Goal: Navigation & Orientation: Find specific page/section

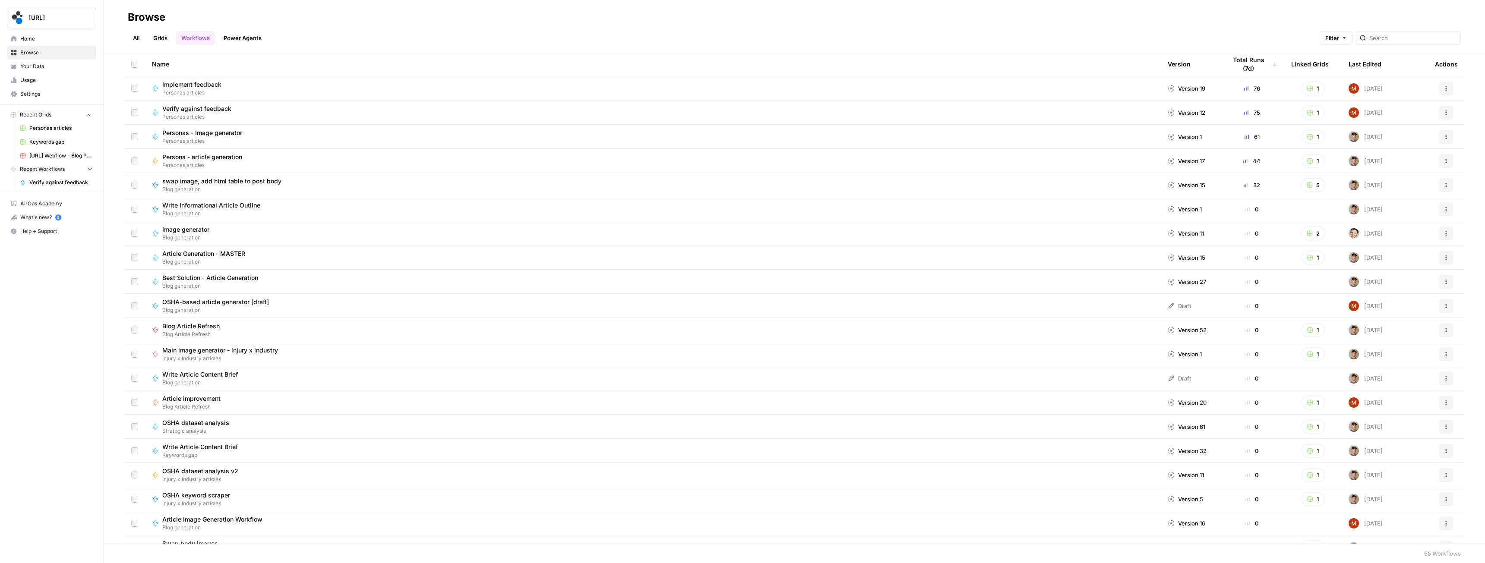
click at [1444, 114] on icon "button" at bounding box center [1446, 112] width 5 height 5
click at [1093, 24] on h2 "Browse" at bounding box center [794, 17] width 1333 height 14
click at [52, 183] on span "Verify against feedback" at bounding box center [60, 183] width 63 height 8
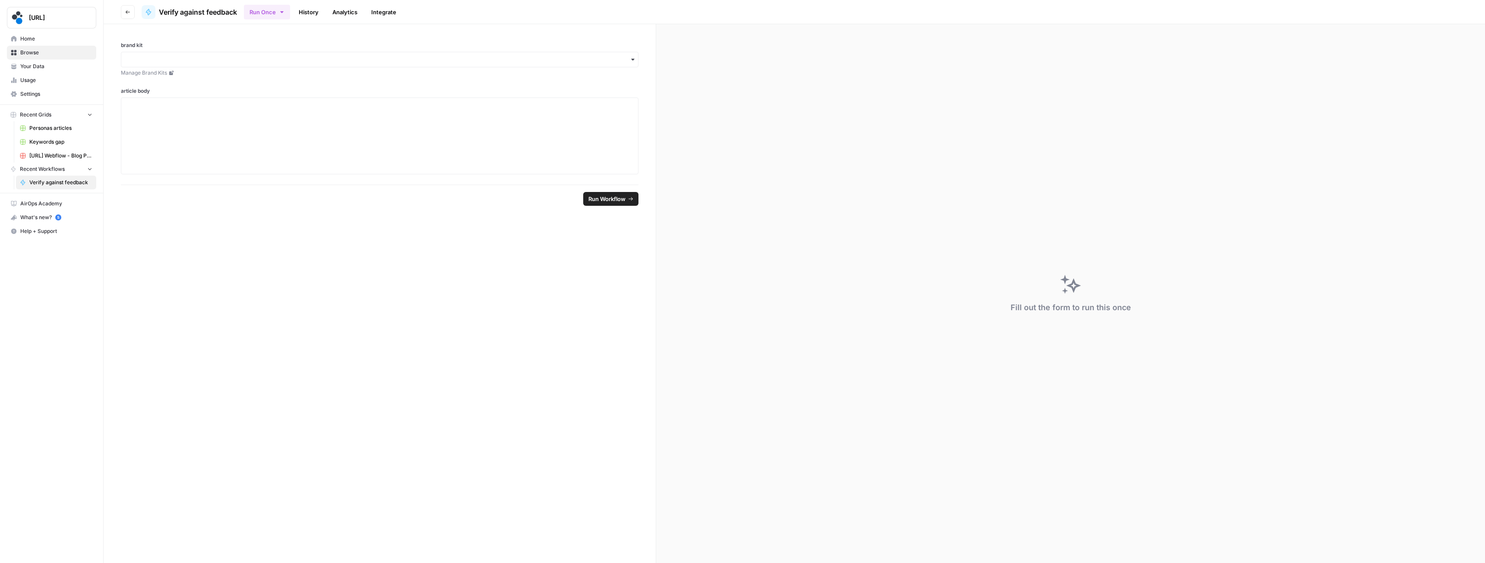
click at [314, 16] on link "History" at bounding box center [309, 12] width 30 height 14
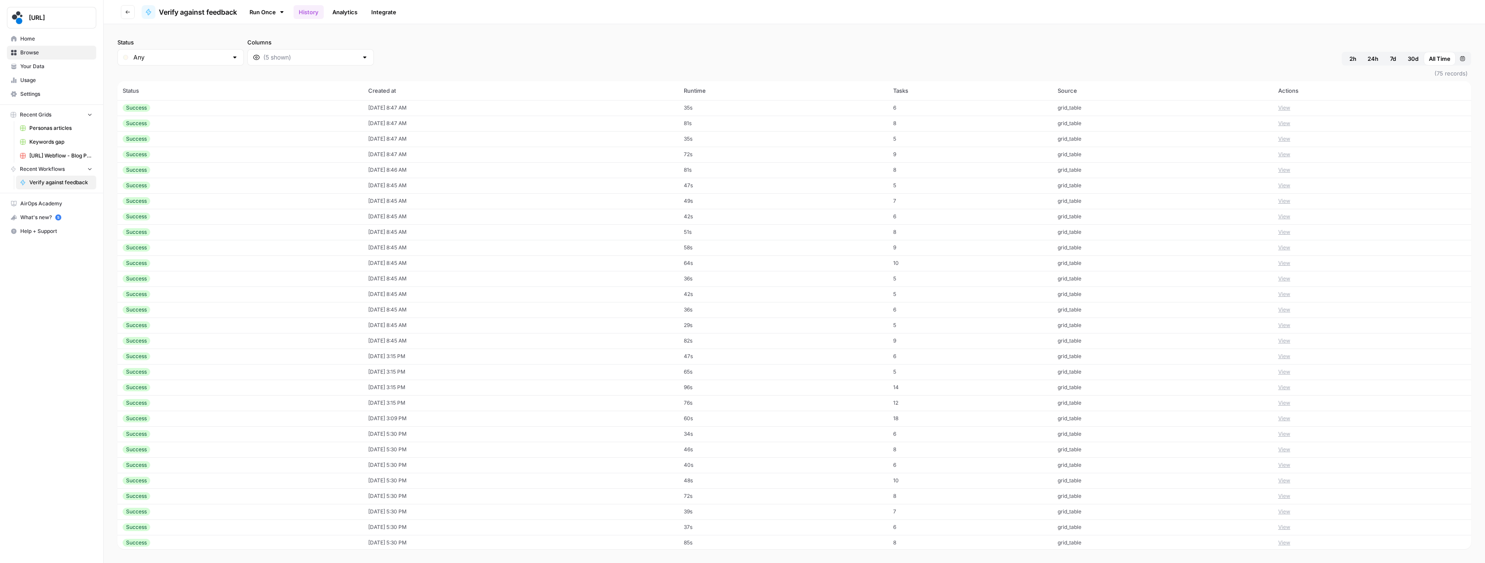
click at [348, 14] on link "Analytics" at bounding box center [344, 12] width 35 height 14
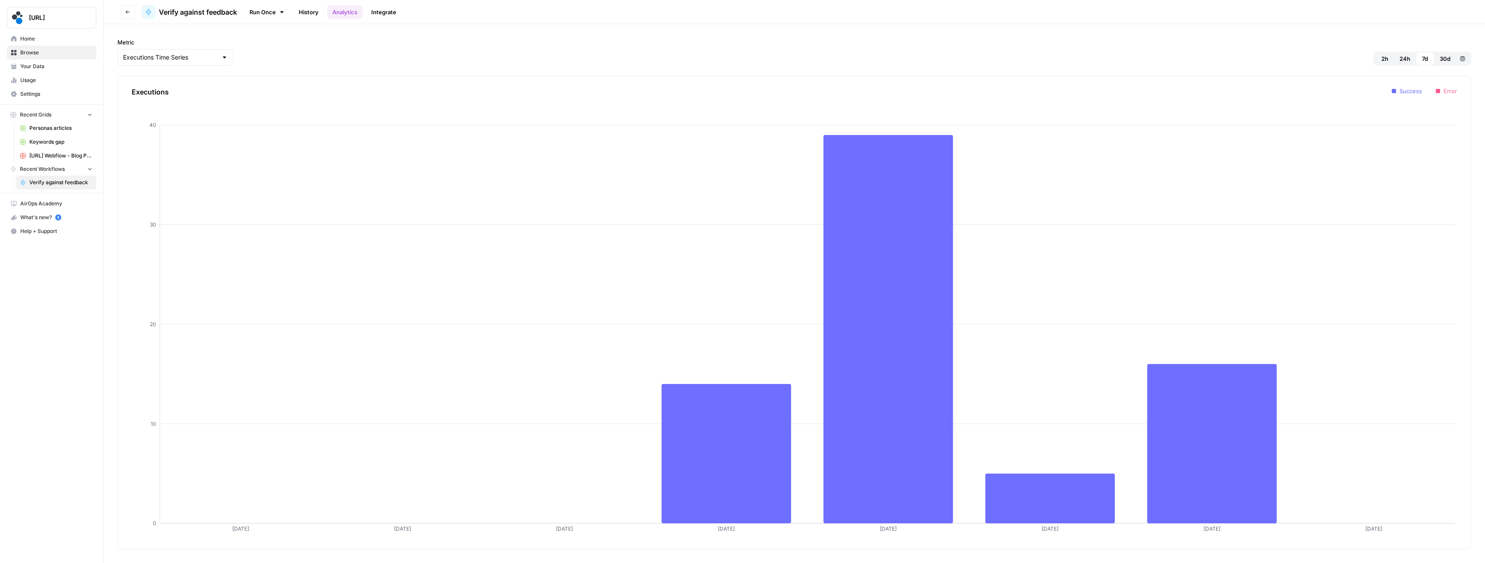
click at [383, 11] on link "Integrate" at bounding box center [383, 12] width 35 height 14
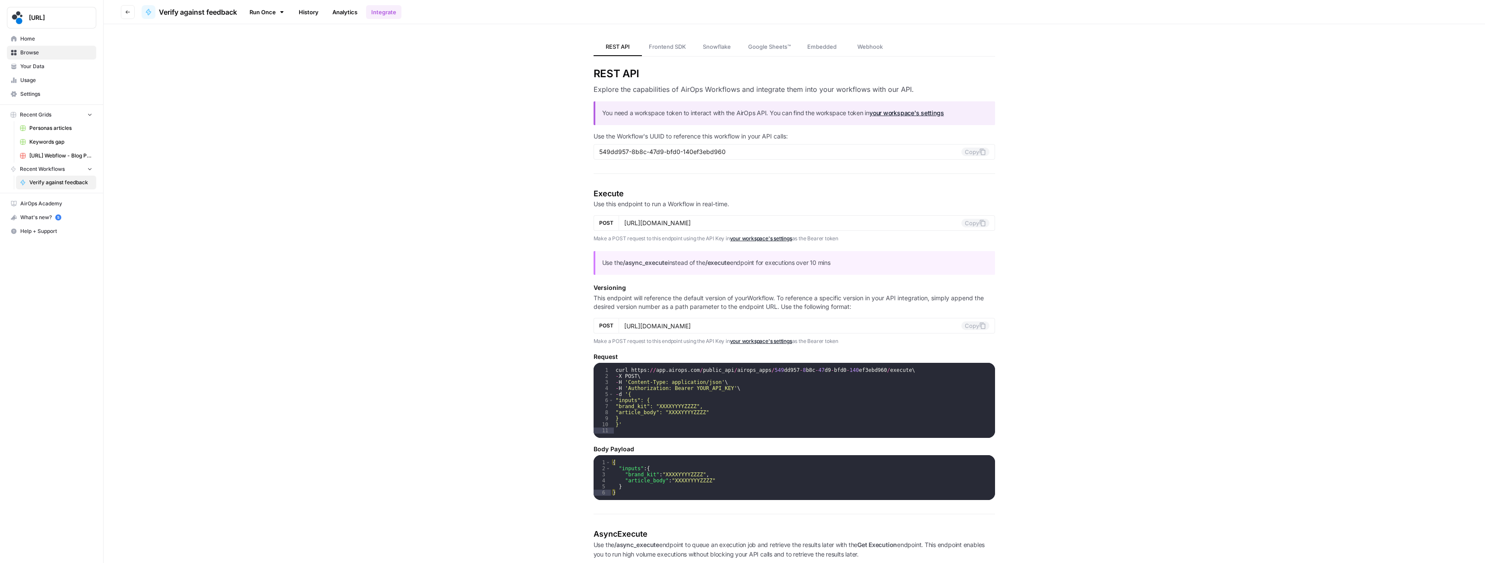
click at [358, 17] on link "Analytics" at bounding box center [344, 12] width 35 height 14
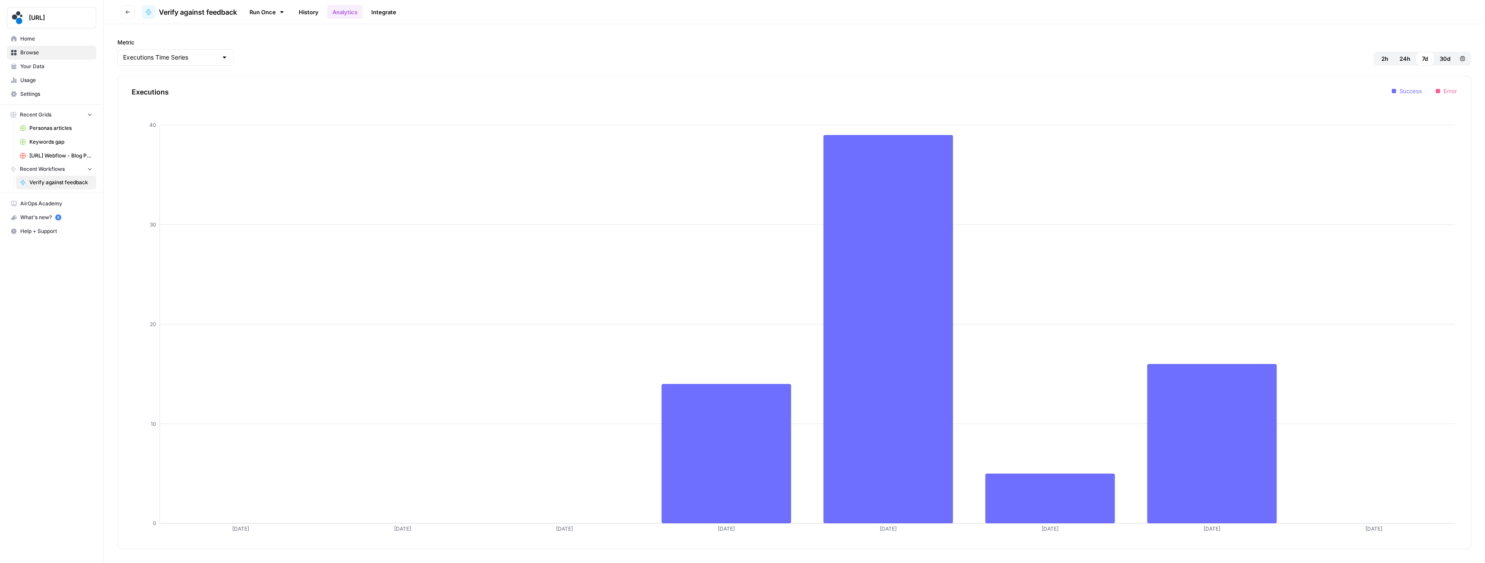
click at [309, 9] on link "History" at bounding box center [309, 12] width 30 height 14
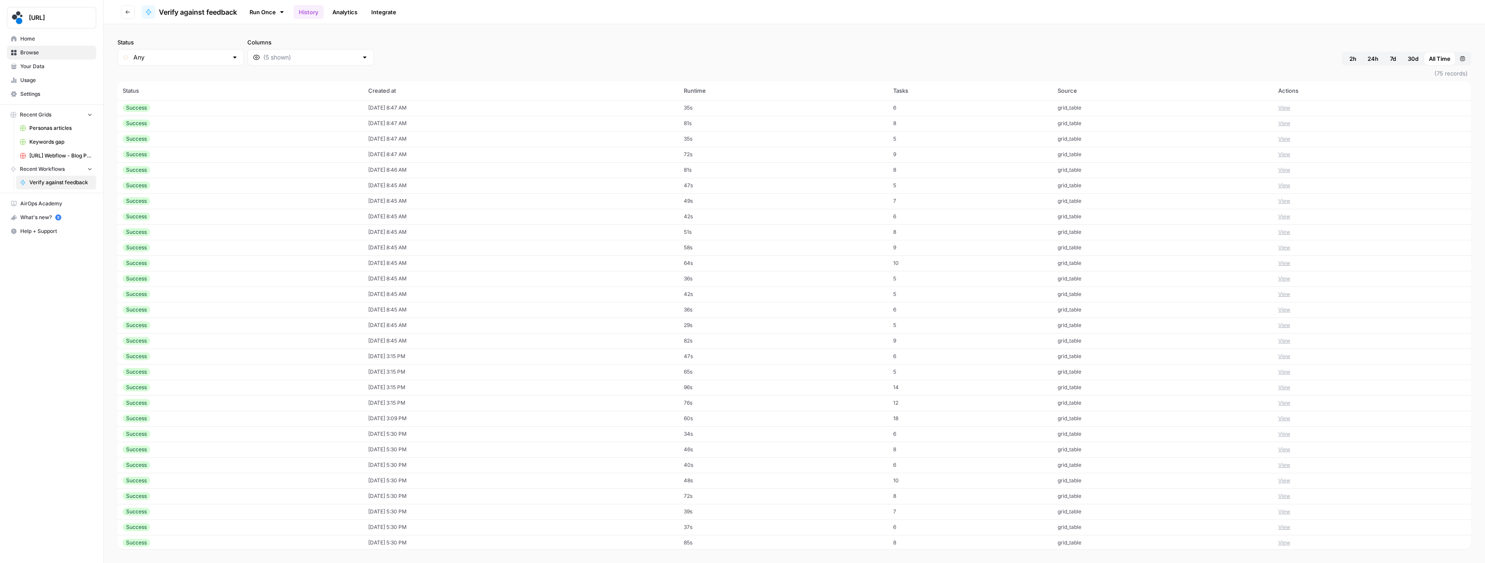
click at [125, 10] on icon "button" at bounding box center [127, 11] width 5 height 5
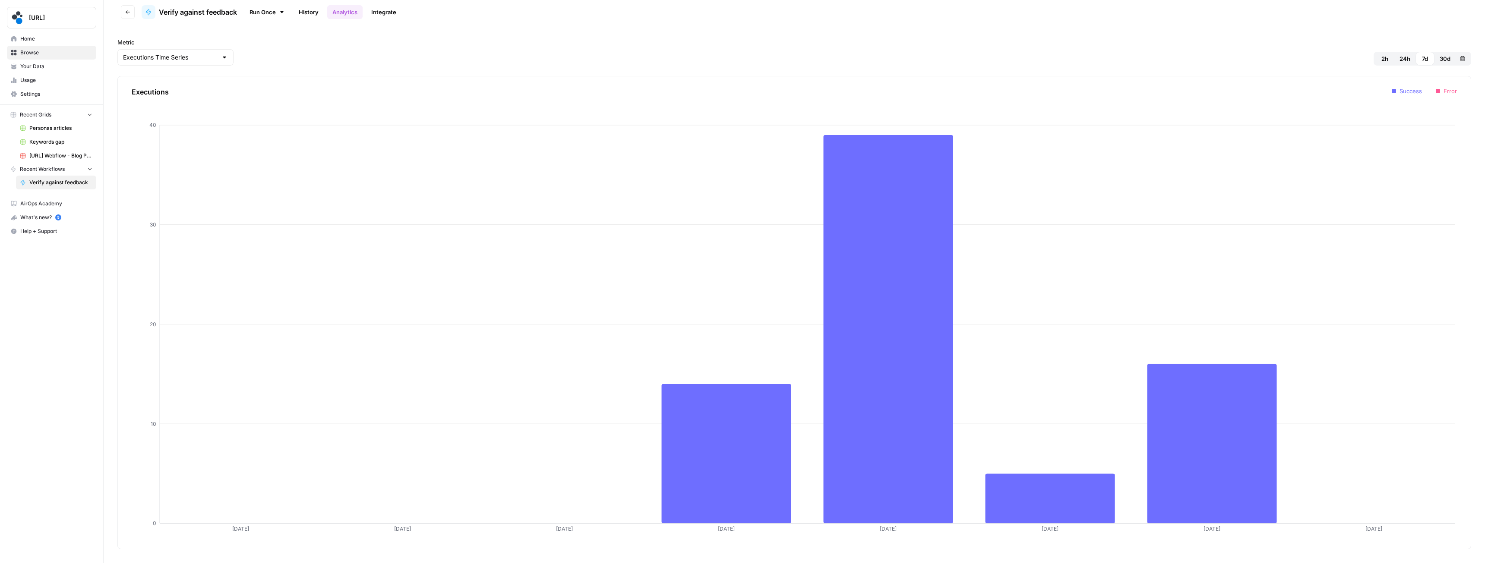
click at [128, 16] on button "Go back" at bounding box center [128, 12] width 14 height 14
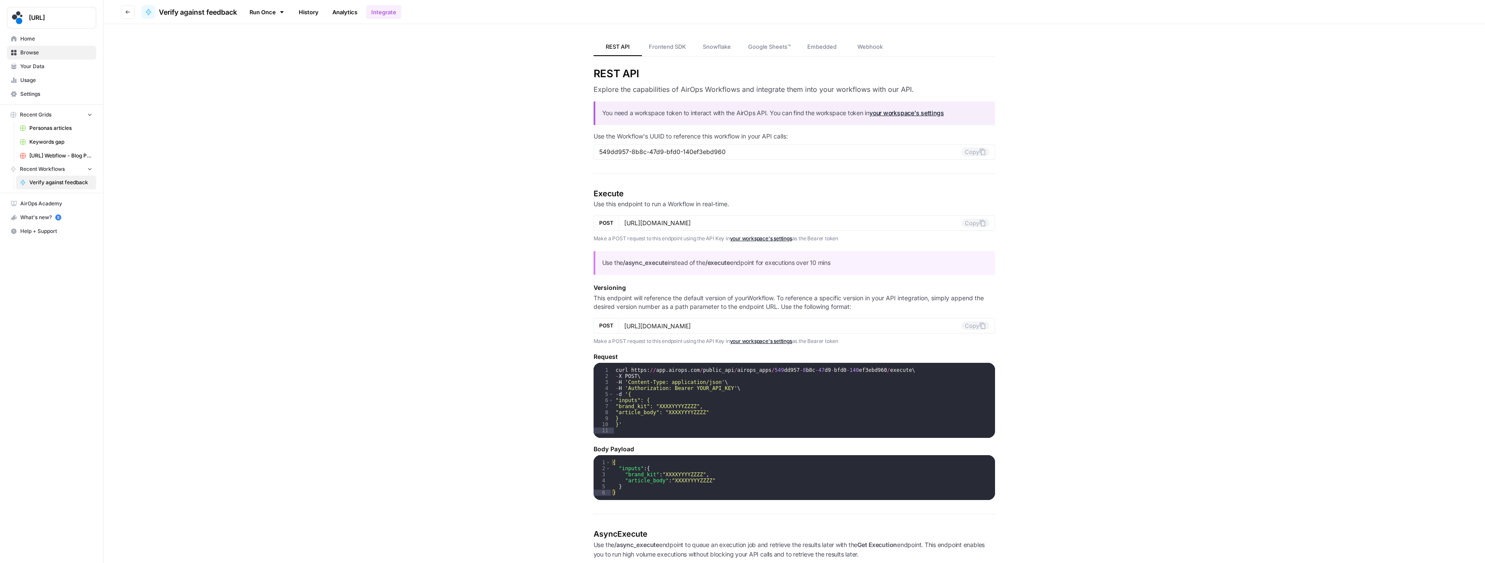
click at [128, 16] on button "Go back" at bounding box center [128, 12] width 14 height 14
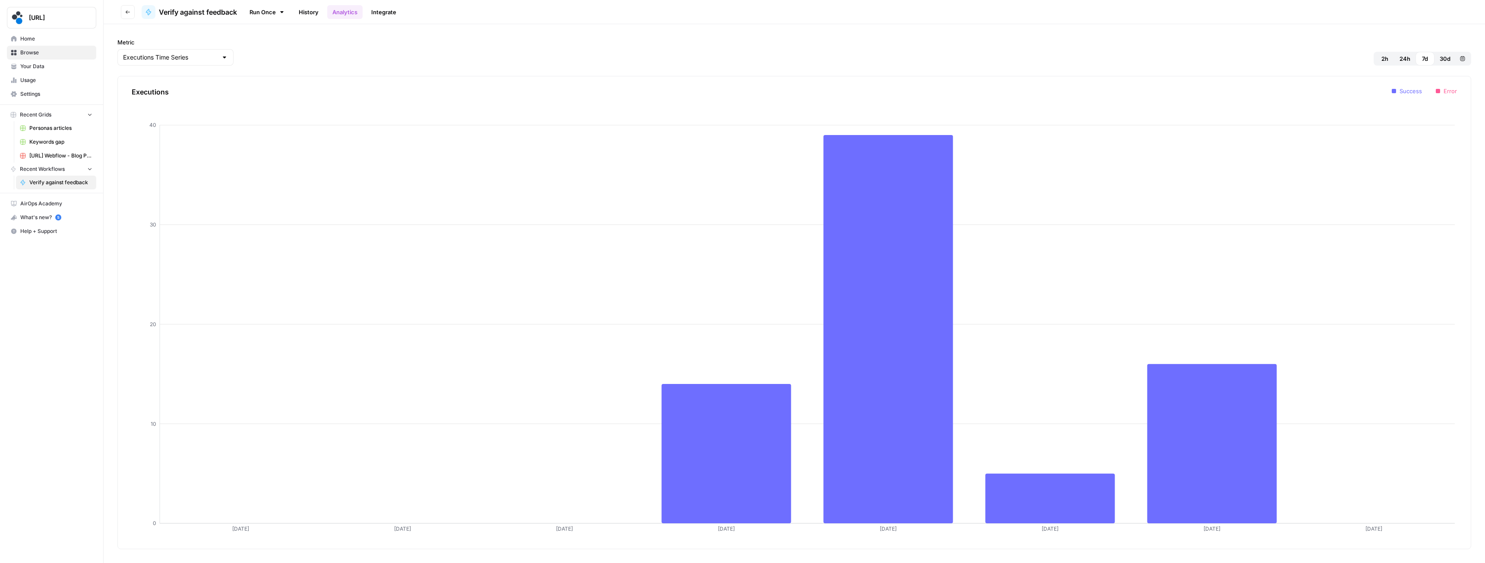
click at [128, 16] on button "Go back" at bounding box center [128, 12] width 14 height 14
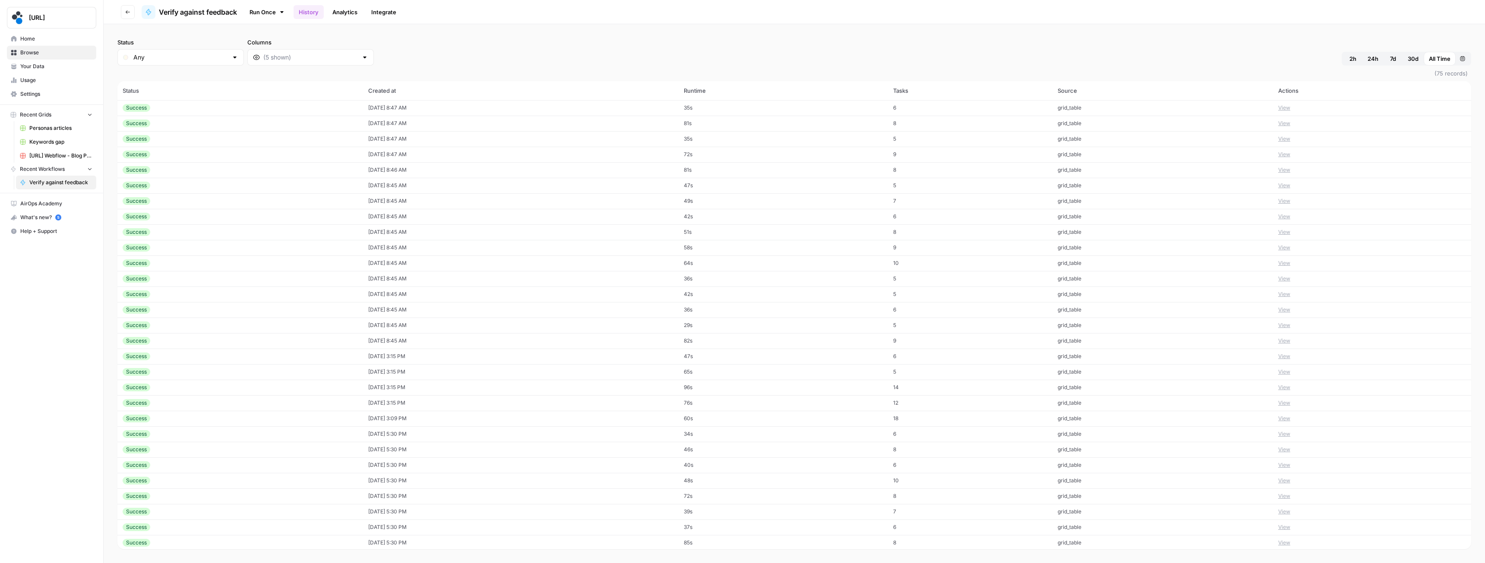
click at [128, 16] on button "Go back" at bounding box center [128, 12] width 14 height 14
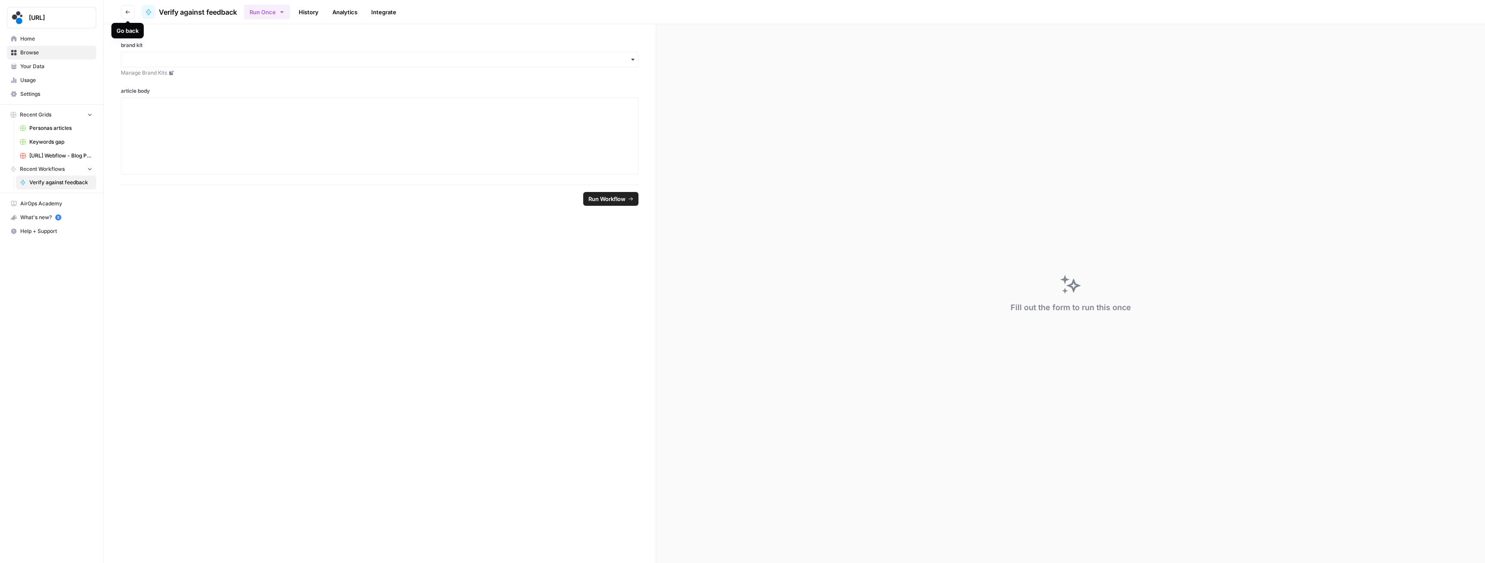
click at [126, 12] on icon "button" at bounding box center [127, 11] width 5 height 5
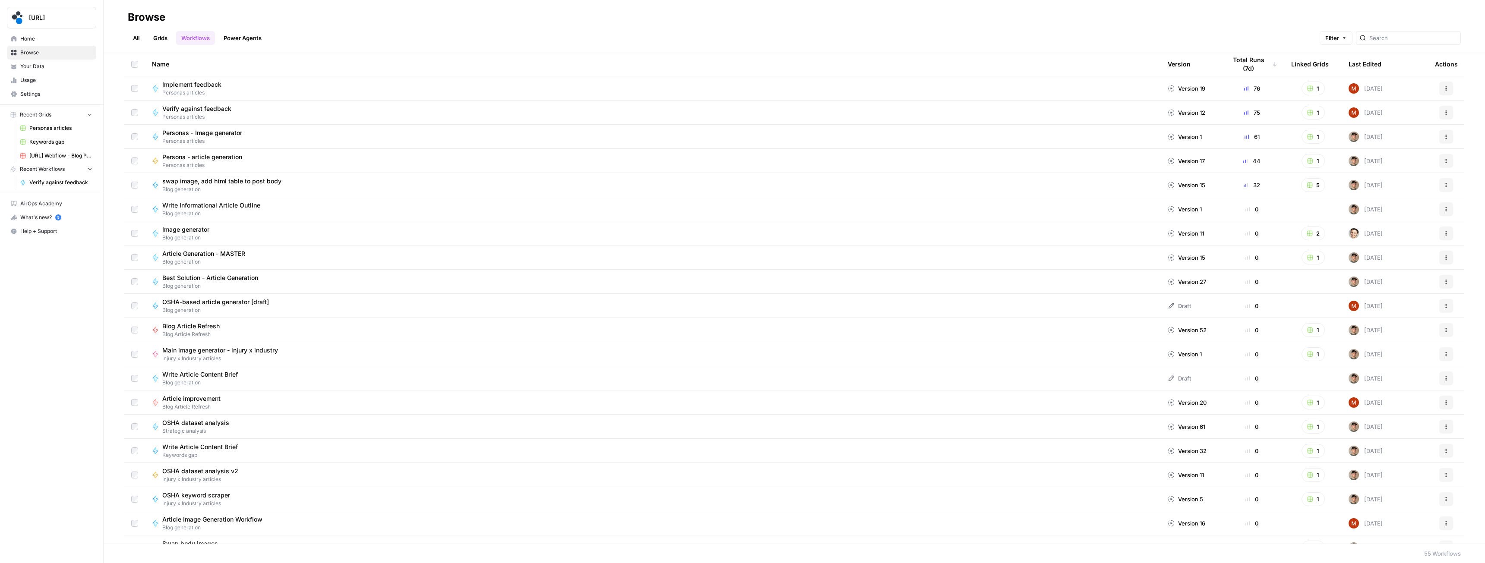
click at [161, 38] on link "Grids" at bounding box center [160, 38] width 25 height 14
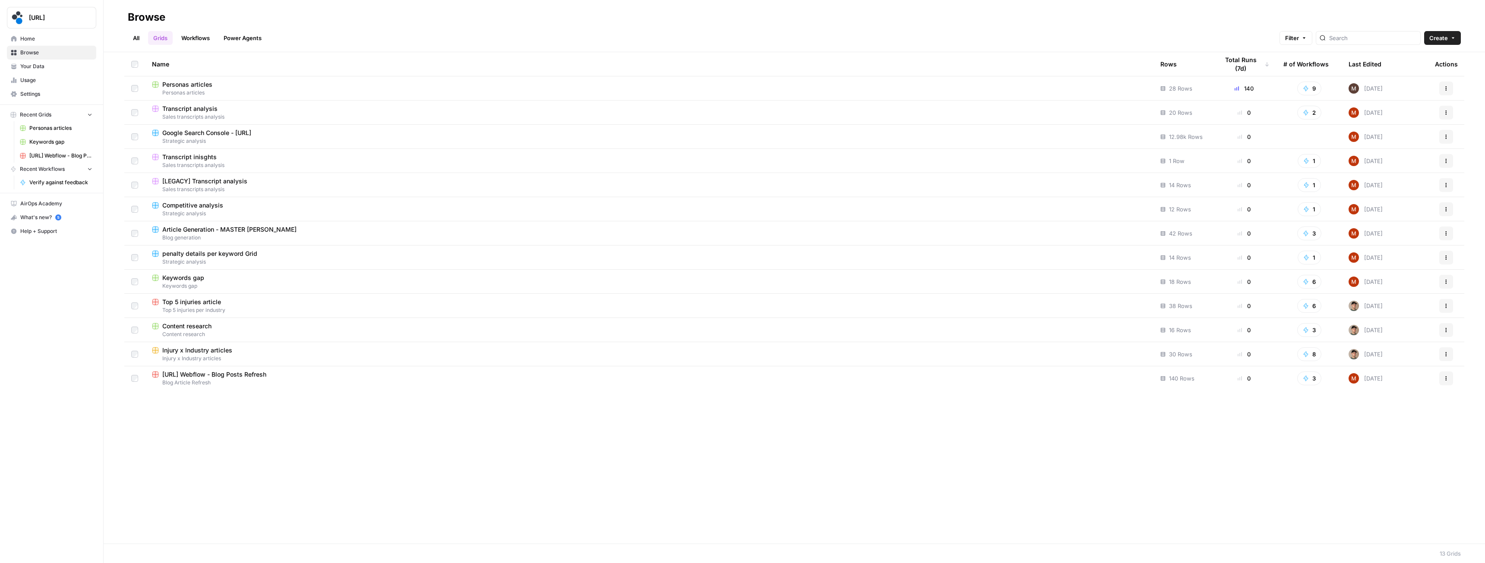
click at [215, 87] on div "Personas articles" at bounding box center [649, 84] width 995 height 9
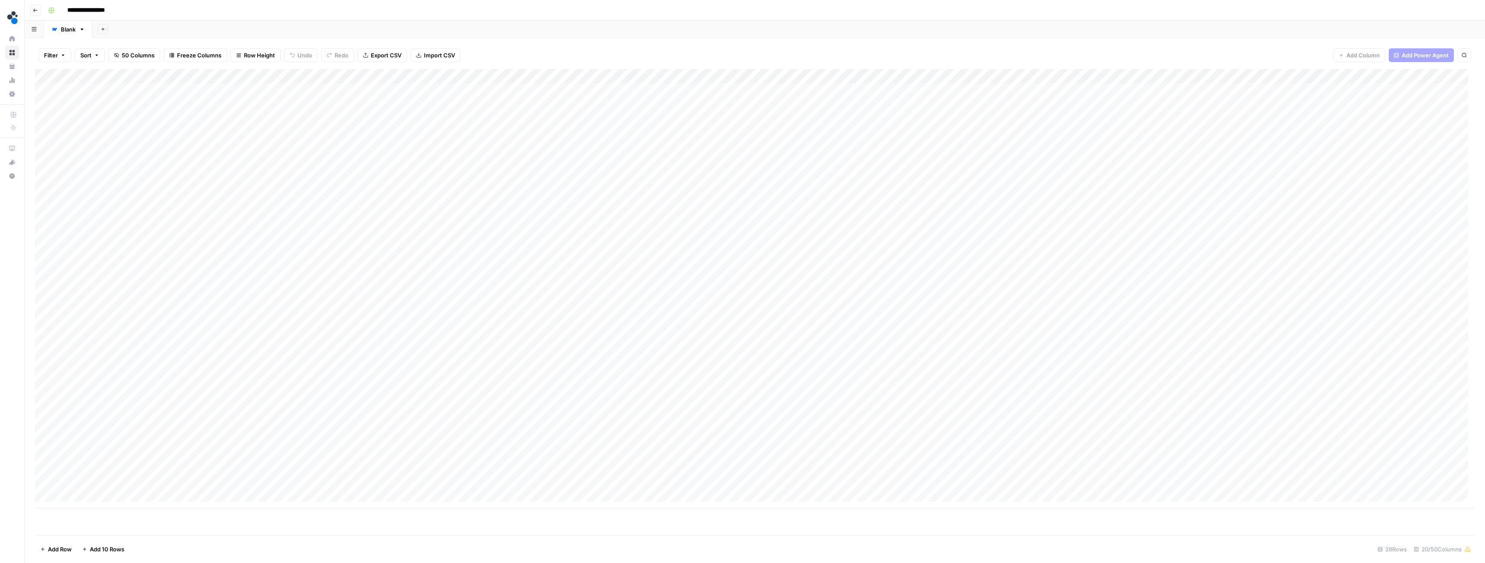
click at [404, 76] on div "Add Column" at bounding box center [755, 288] width 1440 height 439
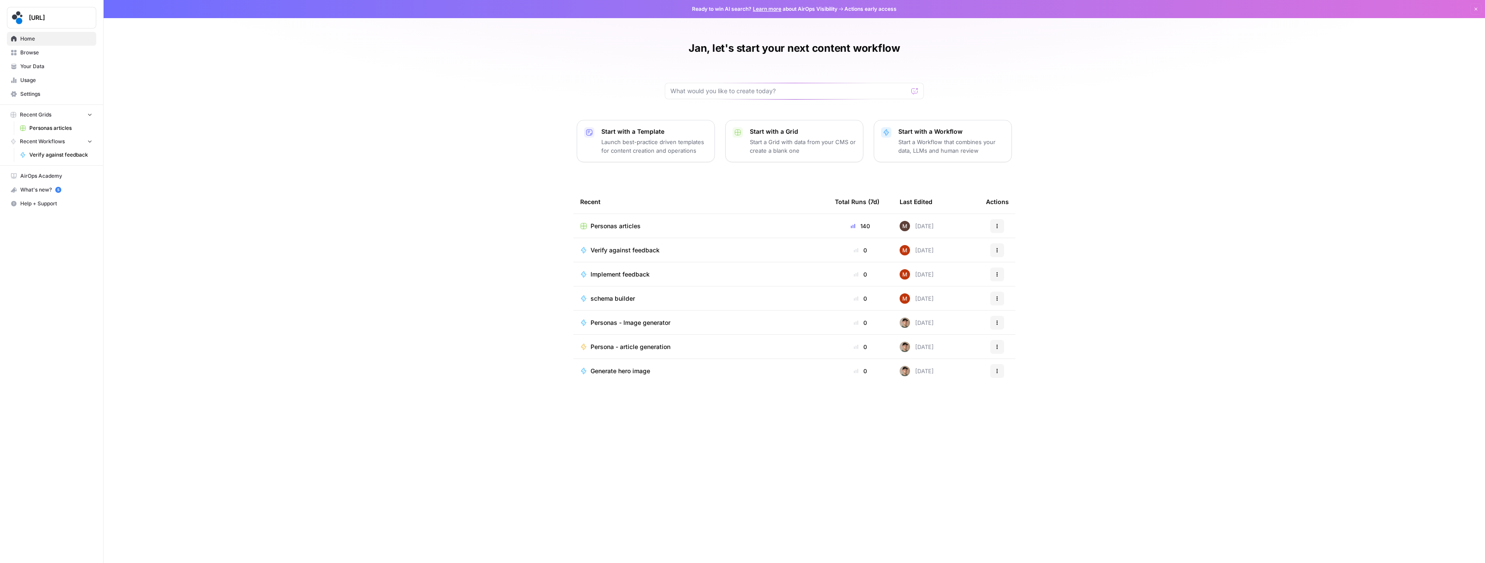
click at [57, 14] on span "[URL]" at bounding box center [55, 17] width 52 height 9
click at [692, 253] on div "Verify against feedback" at bounding box center [700, 250] width 241 height 9
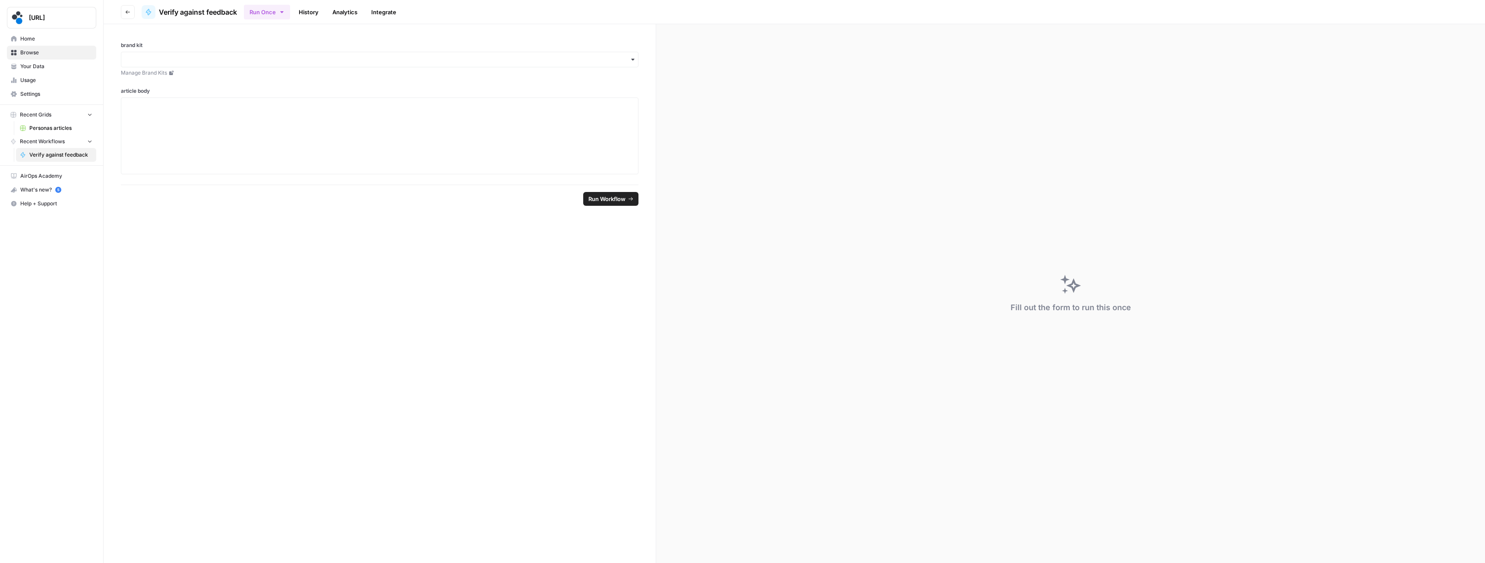
click at [130, 15] on button "Go back" at bounding box center [128, 12] width 14 height 14
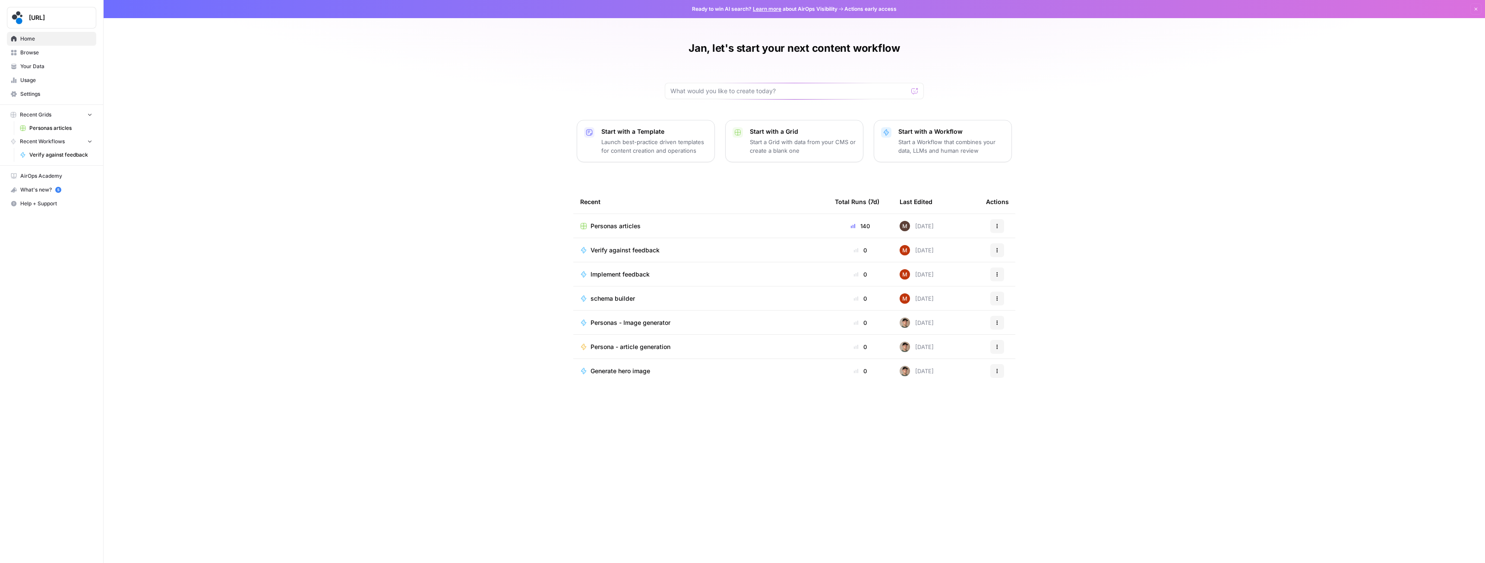
click at [664, 298] on div "schema builder" at bounding box center [700, 298] width 241 height 9
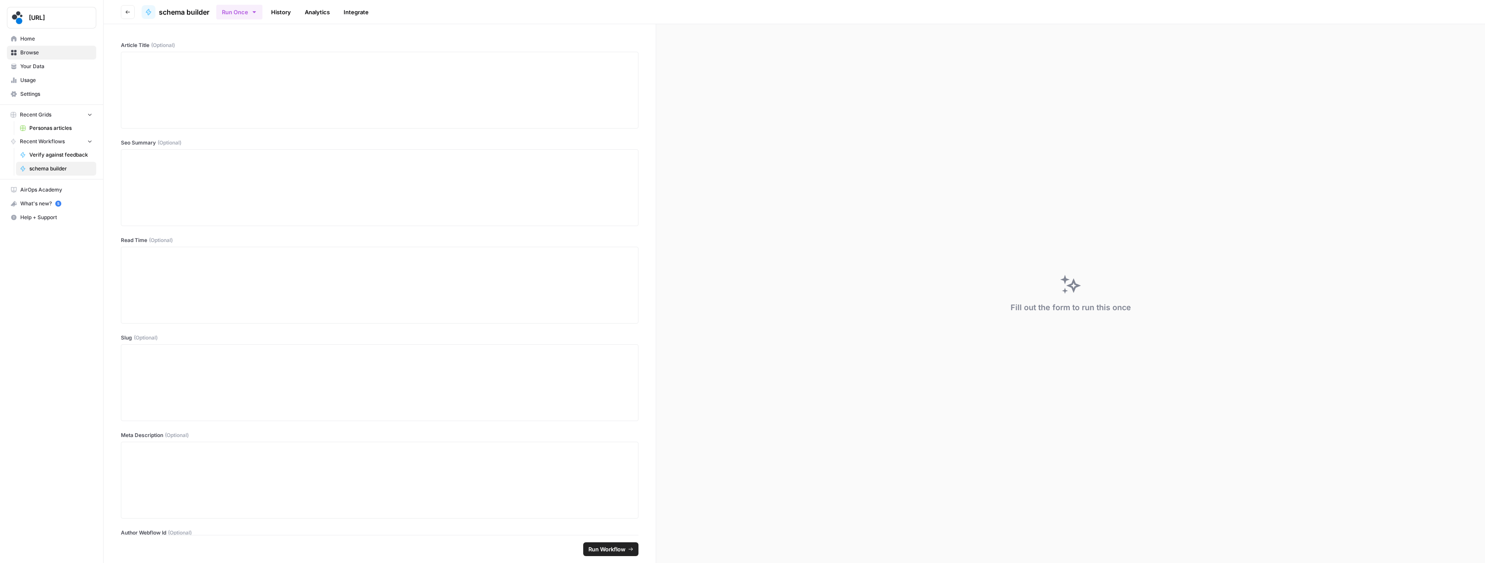
click at [126, 15] on button "Go back" at bounding box center [128, 12] width 14 height 14
